Goal: Use online tool/utility: Use online tool/utility

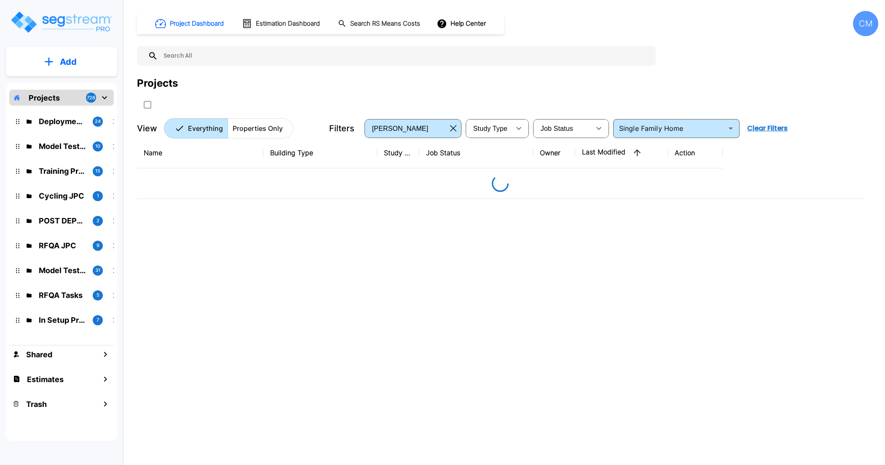
click at [257, 129] on p "Properties Only" at bounding box center [258, 128] width 50 height 10
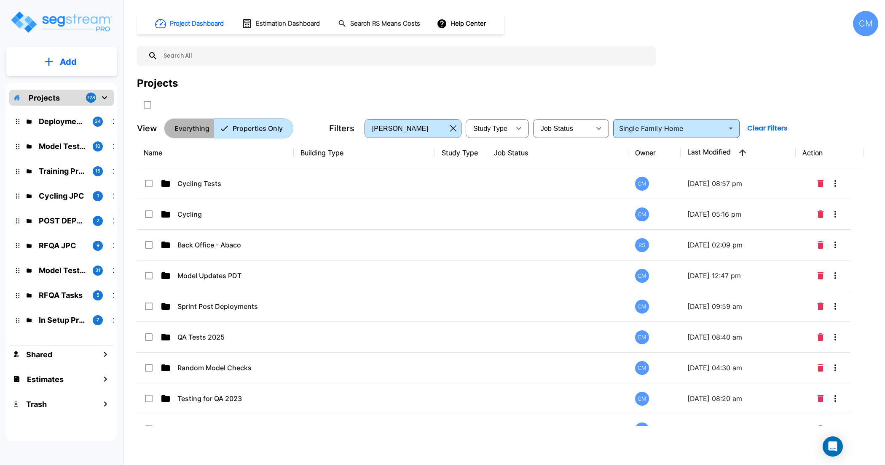
click at [181, 127] on p "Everything" at bounding box center [191, 128] width 35 height 10
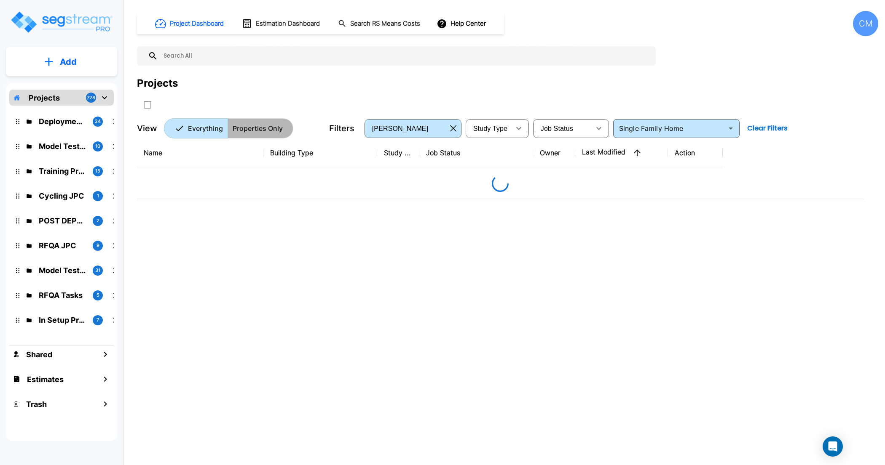
click at [260, 124] on p "Properties Only" at bounding box center [258, 128] width 50 height 10
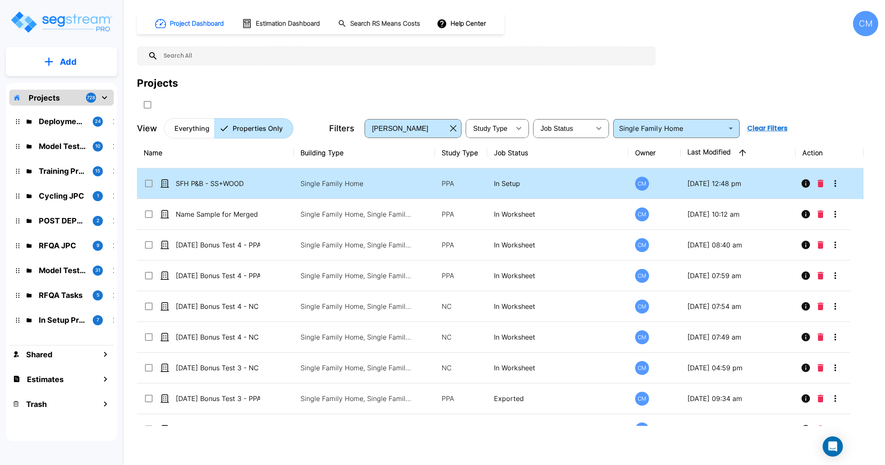
click at [148, 183] on input "select row SFH P&B - SS+WOOD" at bounding box center [148, 182] width 8 height 7
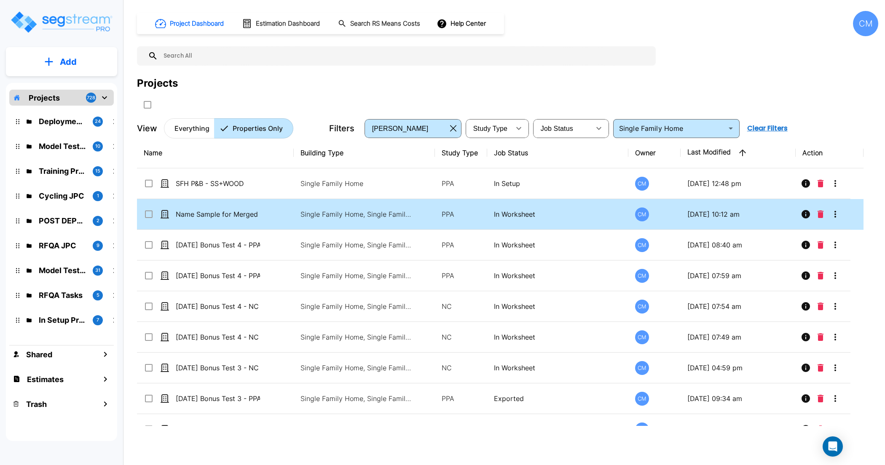
click at [148, 215] on input "select row Name Sample for Merged Property" at bounding box center [148, 212] width 8 height 7
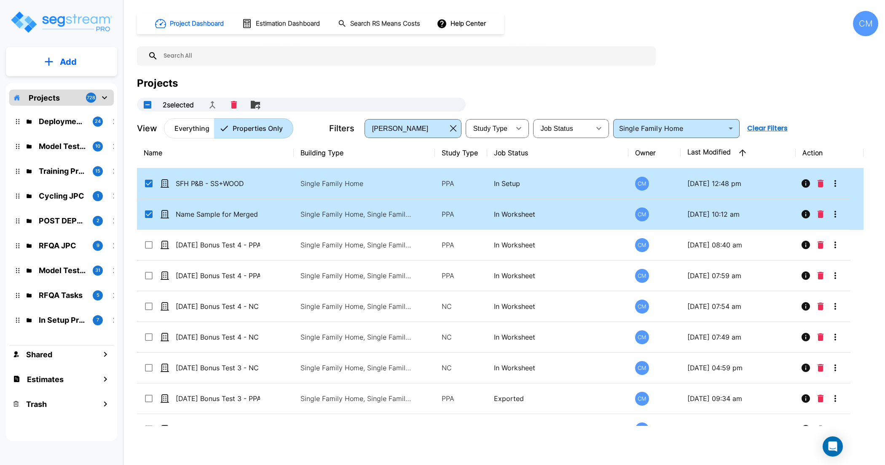
checkbox input "true"
click at [270, 23] on h1 "Estimation Dashboard" at bounding box center [288, 24] width 64 height 10
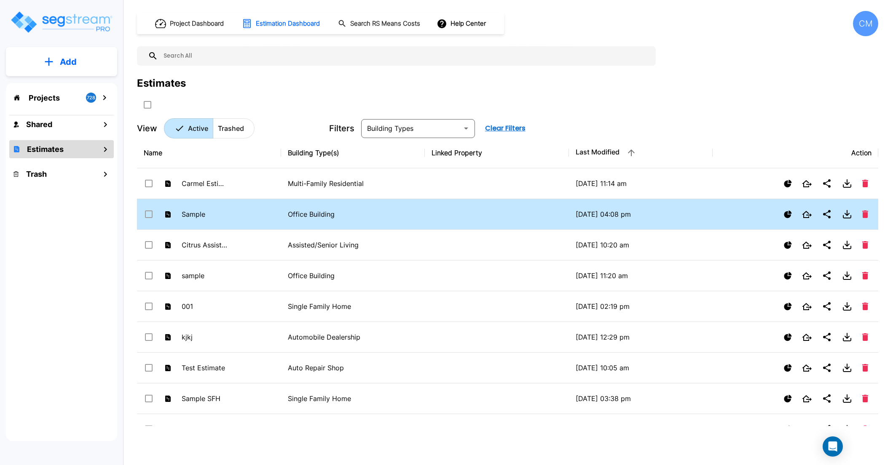
drag, startPoint x: 150, startPoint y: 184, endPoint x: 148, endPoint y: 221, distance: 37.2
click at [151, 184] on input "select row Carmel Estimate MFRes" at bounding box center [148, 182] width 8 height 7
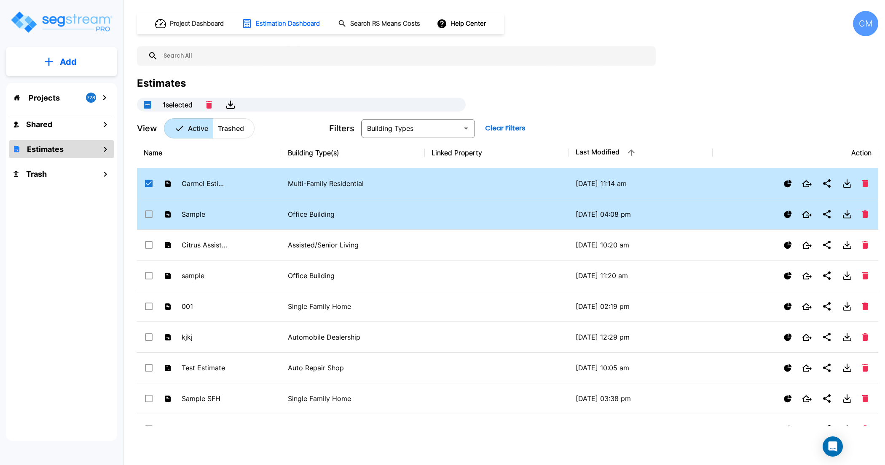
checkbox input "true"
click at [149, 212] on input "select row Sample" at bounding box center [148, 212] width 8 height 7
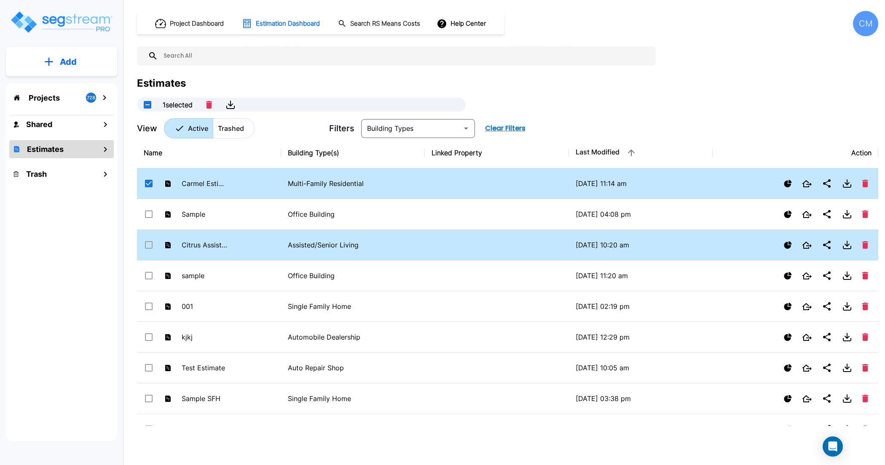
checkbox input "true"
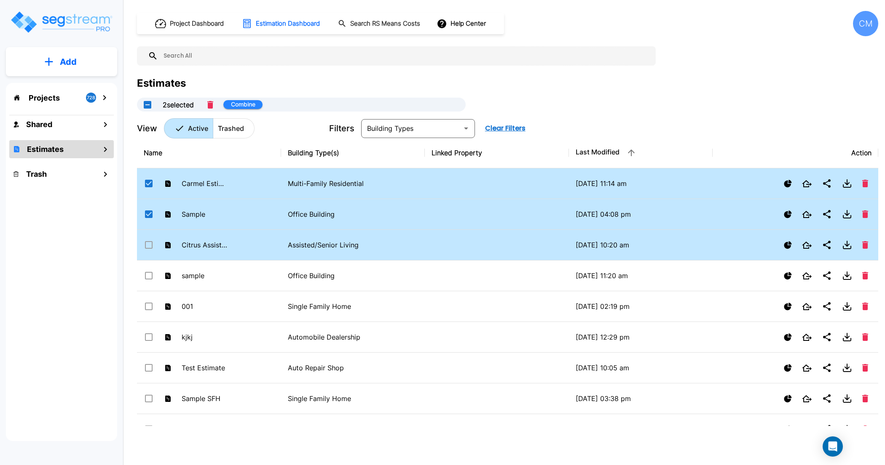
click at [151, 246] on input "select row Citrus Assisted Living" at bounding box center [148, 243] width 8 height 7
checkbox input "true"
click at [253, 104] on button "Combine" at bounding box center [242, 104] width 39 height 9
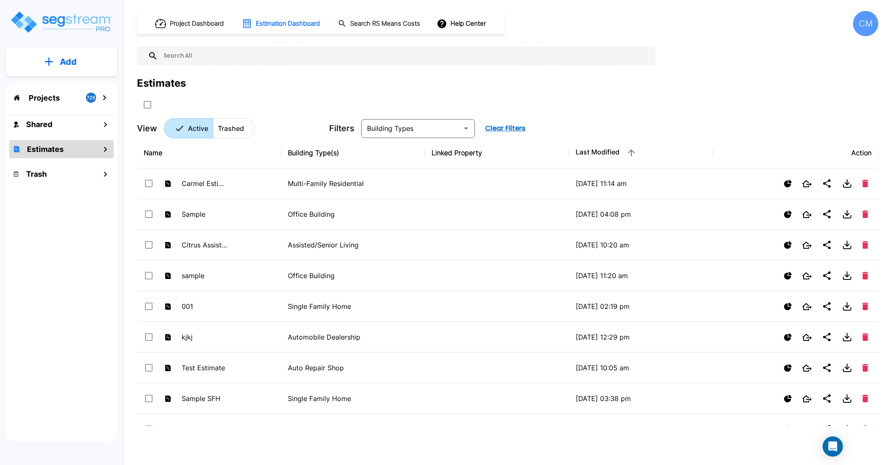
checkbox input "false"
